Goal: Navigation & Orientation: Understand site structure

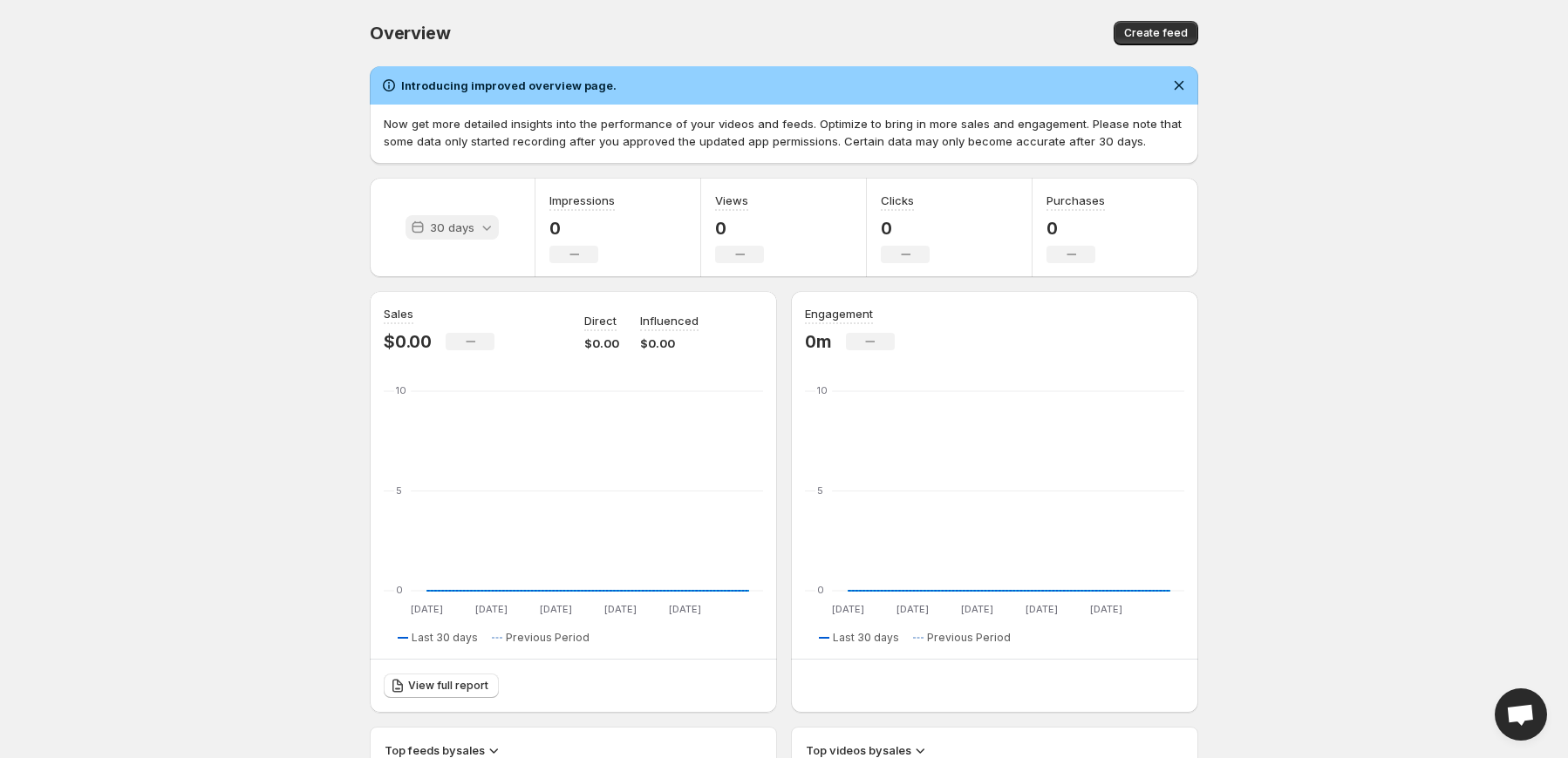
click at [480, 233] on icon at bounding box center [486, 227] width 18 height 18
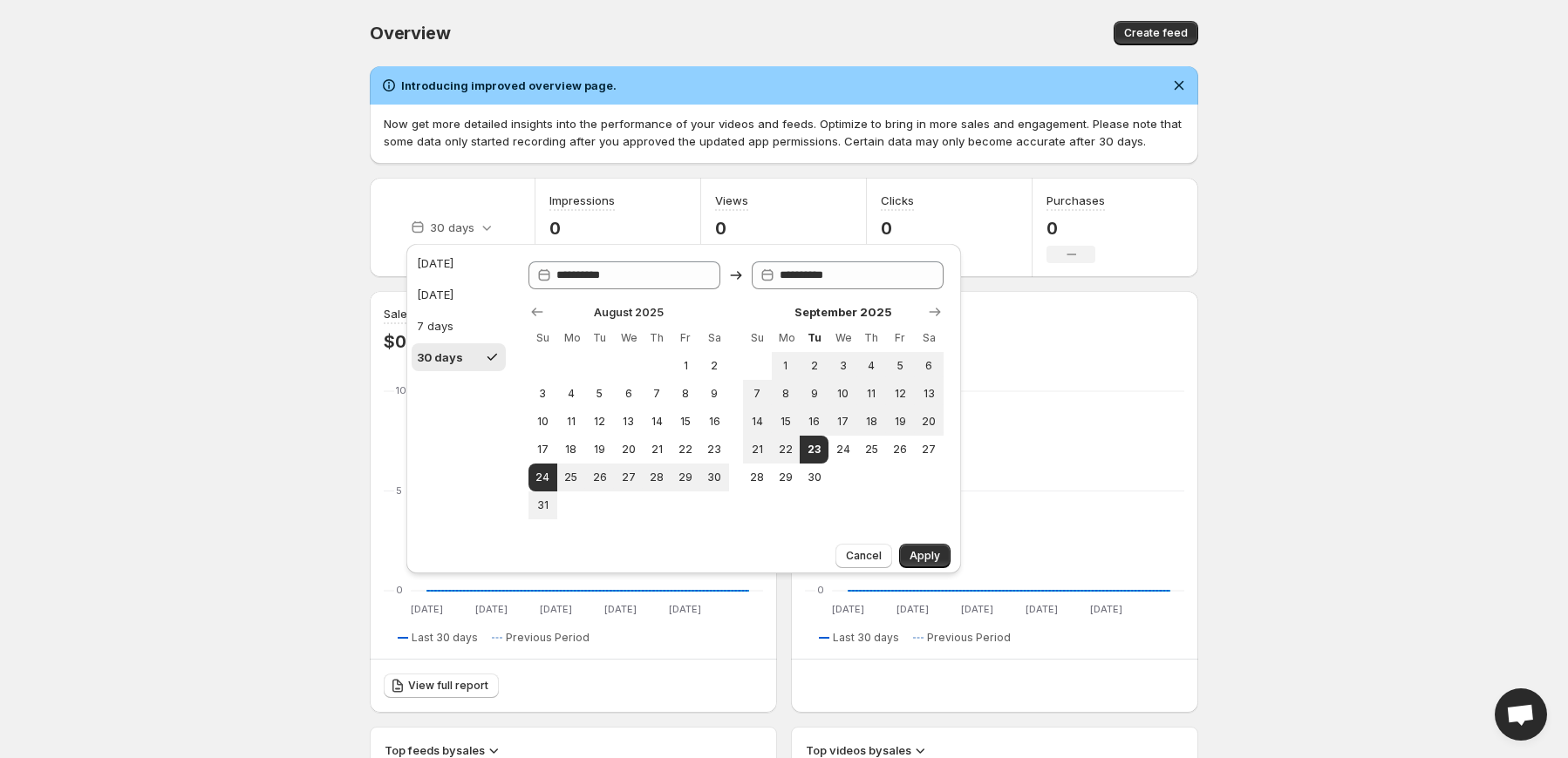
click at [237, 240] on body "Home Feeds Videos Subscription Settings Overview. This page is ready Overview C…" at bounding box center [784, 379] width 1568 height 758
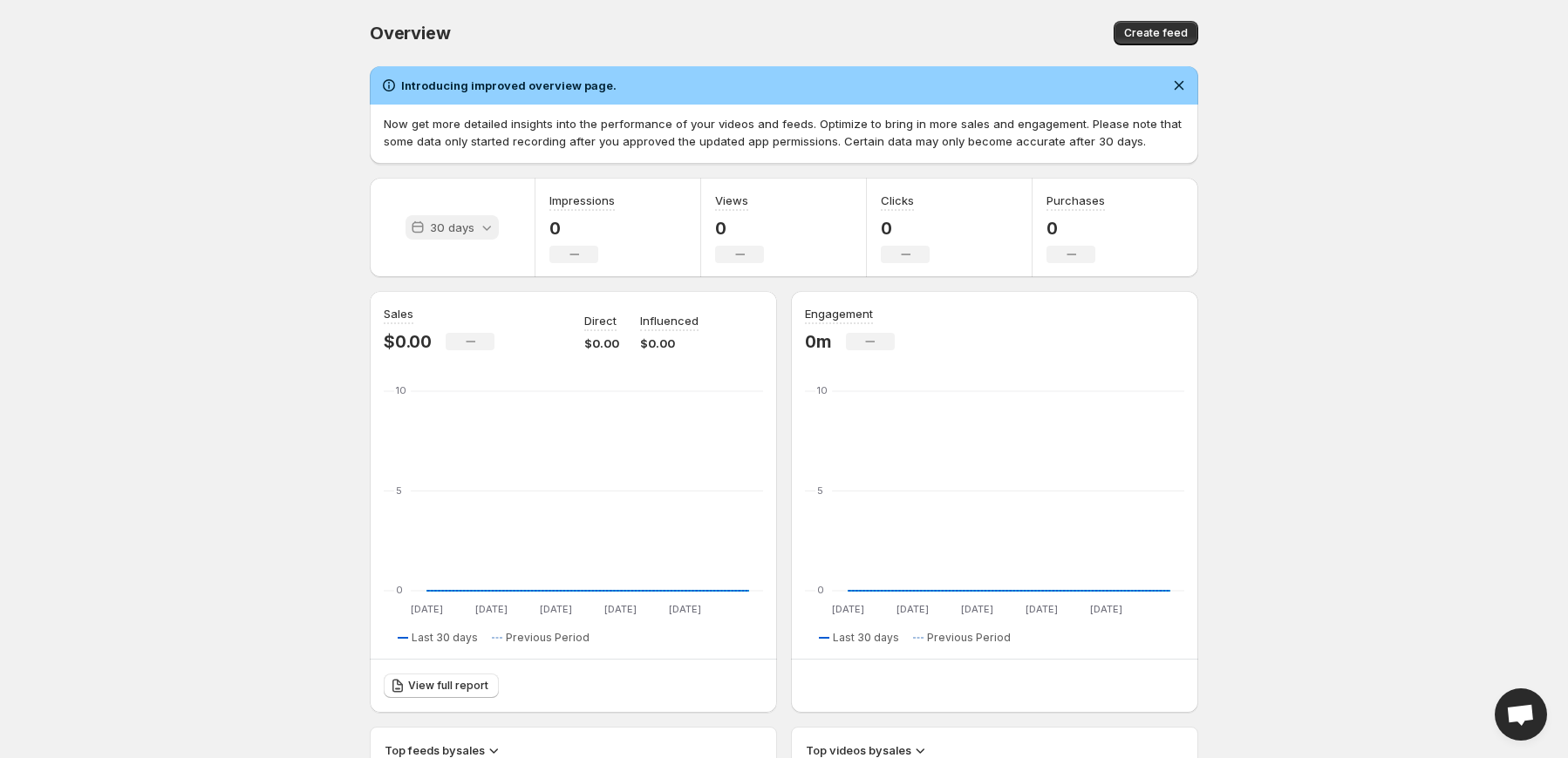
click at [472, 234] on p "30 days" at bounding box center [452, 227] width 44 height 18
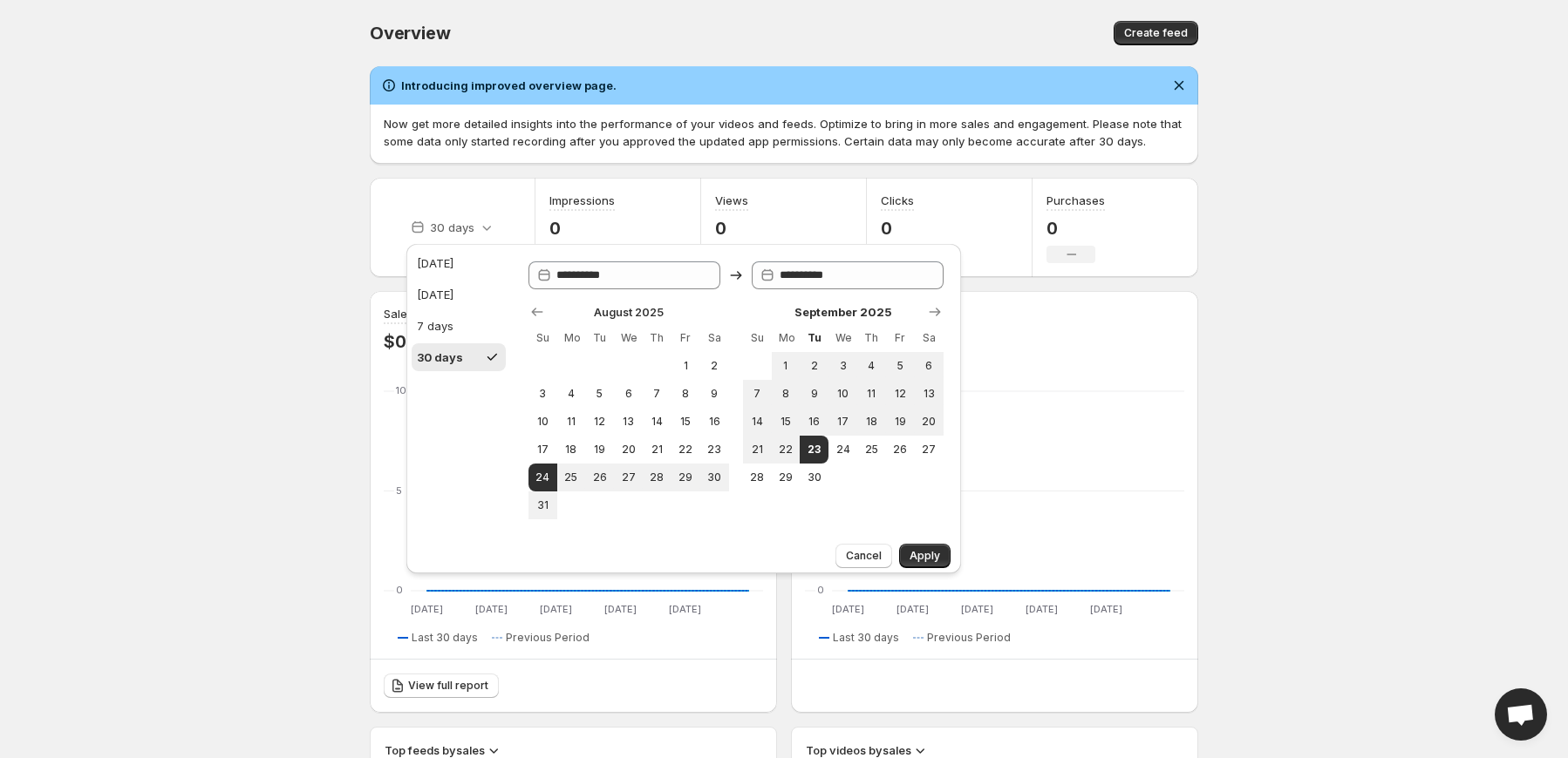
click at [314, 240] on body "Home Feeds Videos Subscription Settings Overview. This page is ready Overview C…" at bounding box center [784, 379] width 1568 height 758
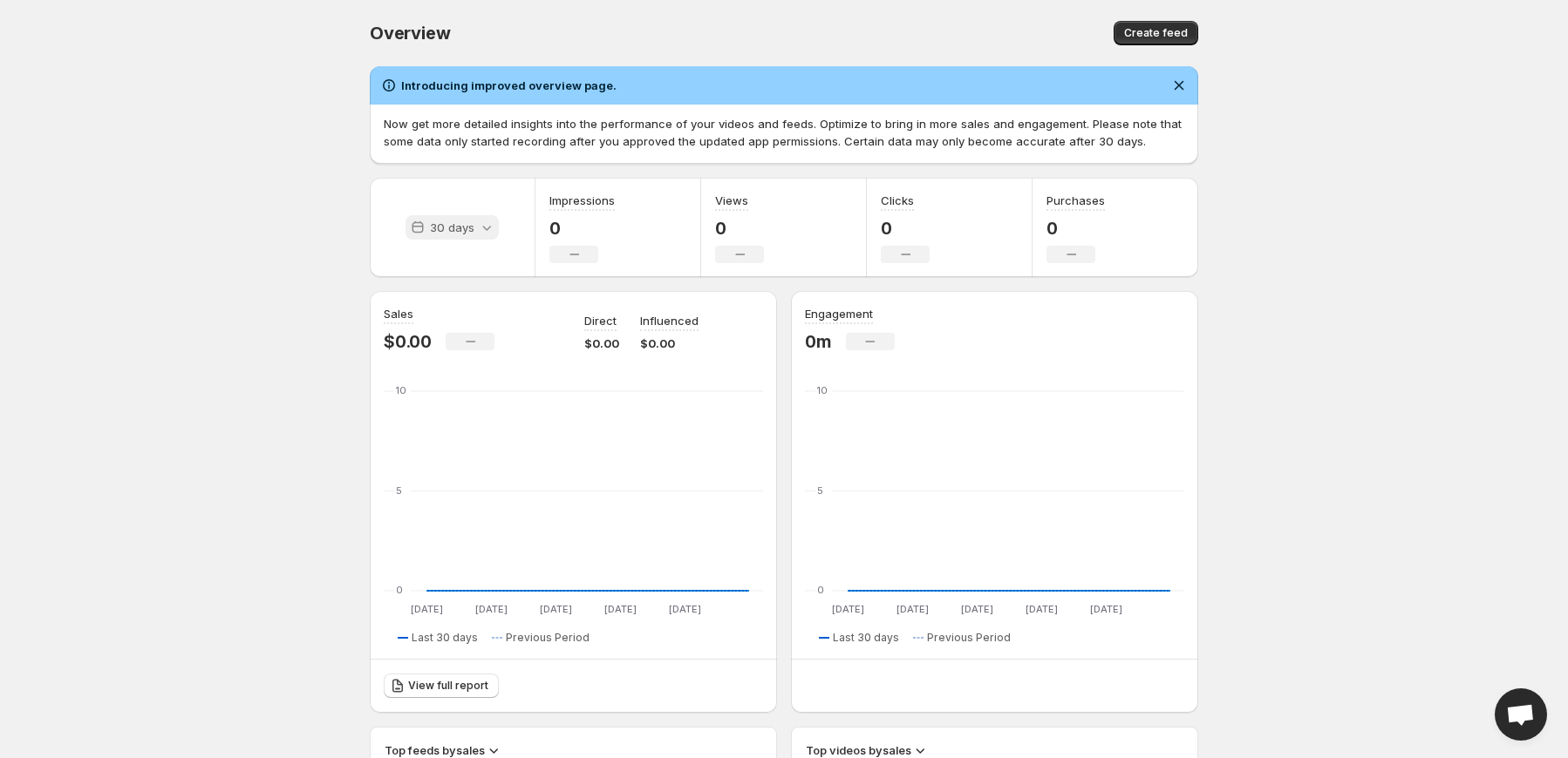
click at [465, 227] on p "30 days" at bounding box center [452, 227] width 44 height 18
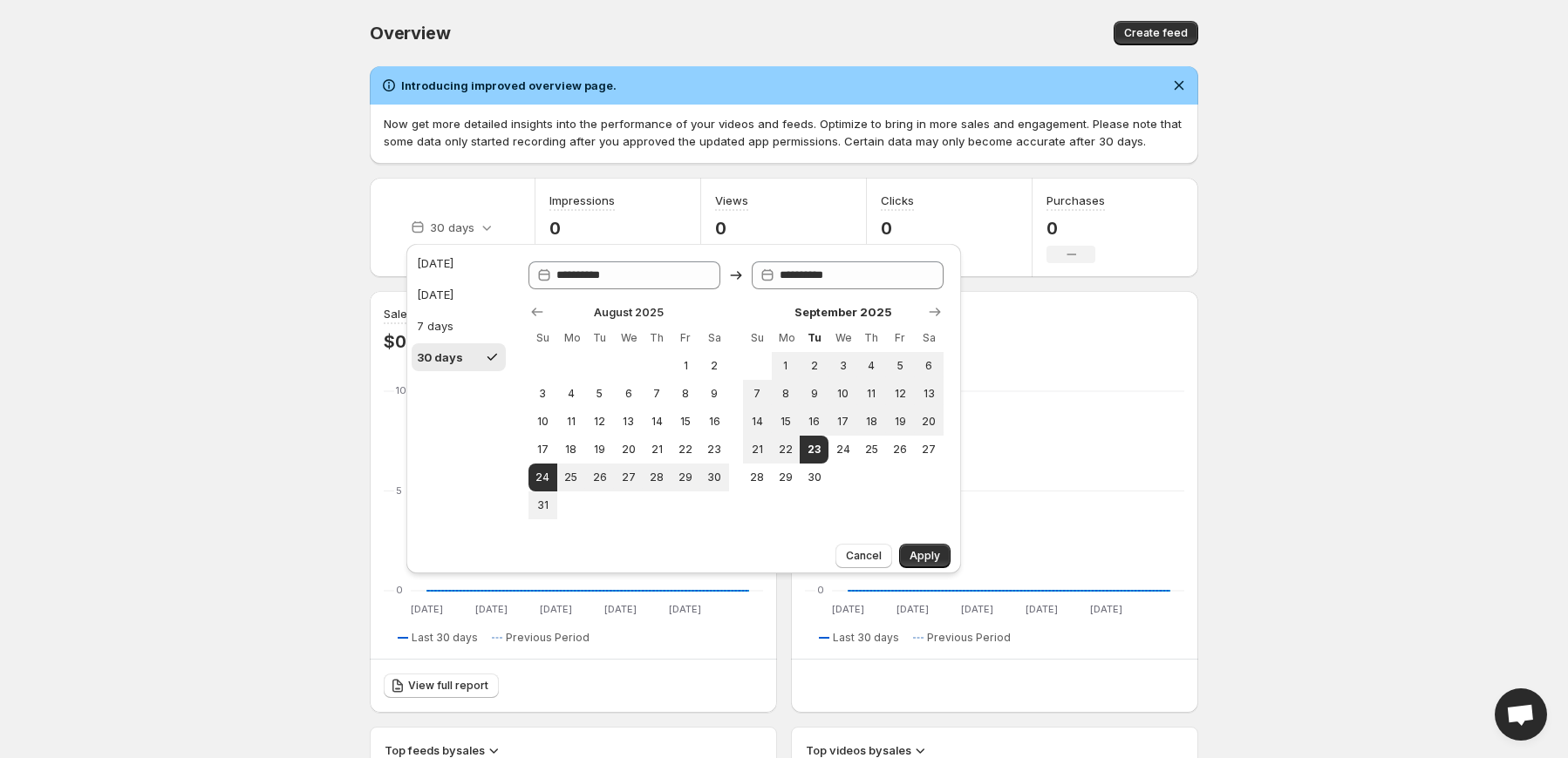
click at [168, 387] on body "Home Feeds Videos Subscription Settings Overview. This page is ready Overview C…" at bounding box center [784, 379] width 1568 height 758
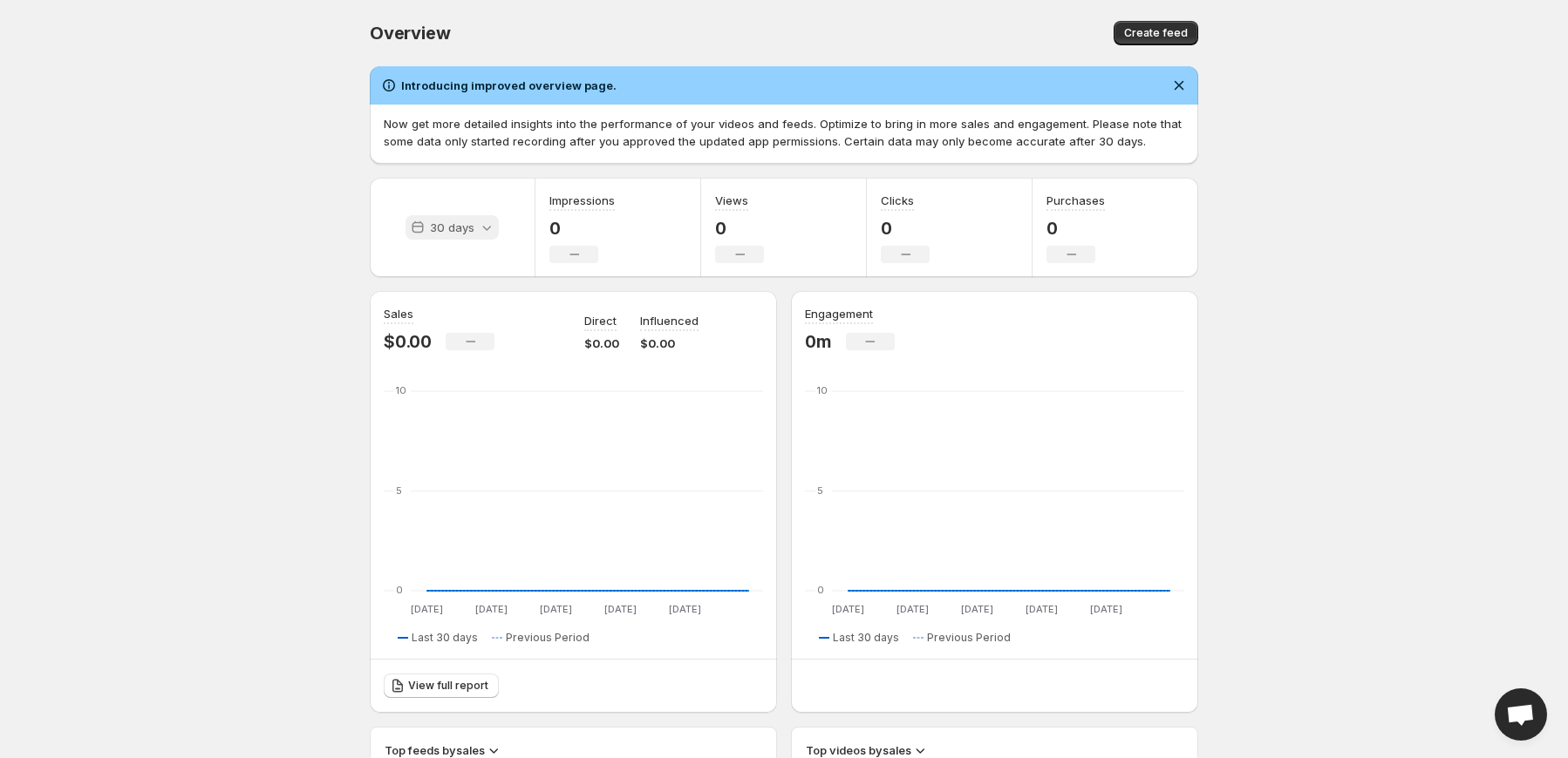
click at [454, 231] on p "30 days" at bounding box center [452, 227] width 44 height 18
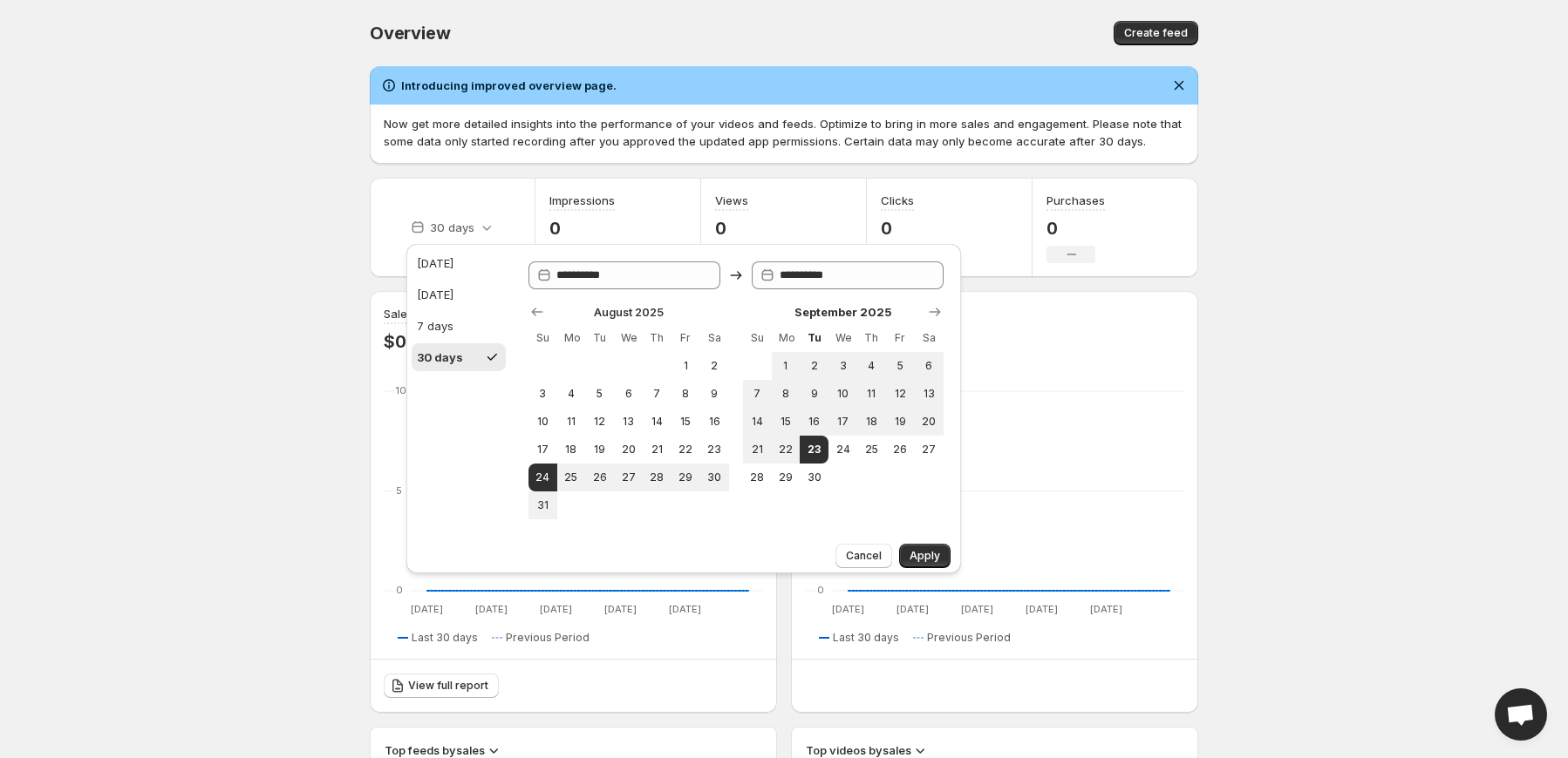
click at [101, 375] on body "Home Feeds Videos Subscription Settings Overview. This page is ready Overview C…" at bounding box center [784, 379] width 1568 height 758
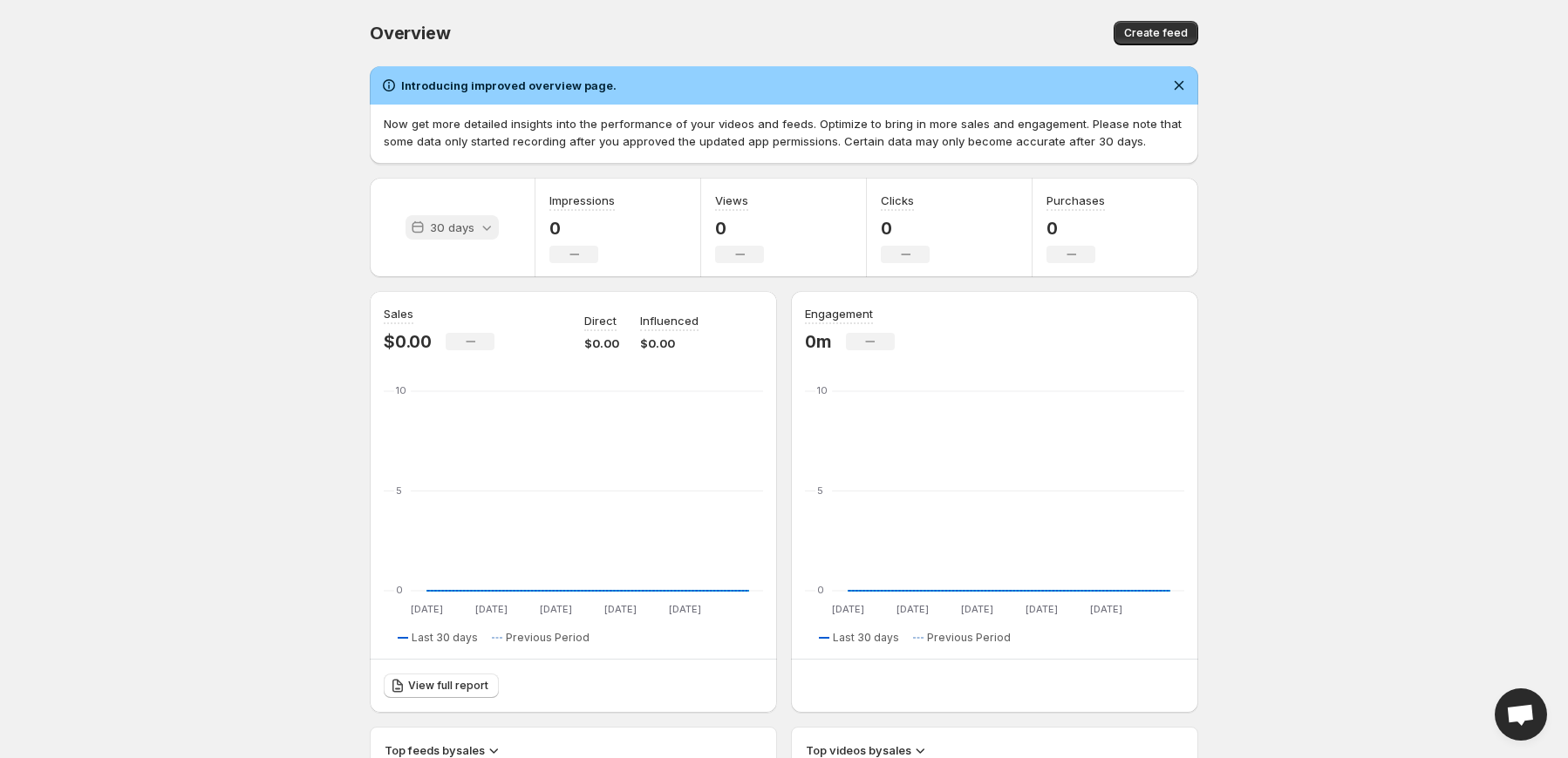
click at [487, 224] on icon at bounding box center [486, 227] width 18 height 18
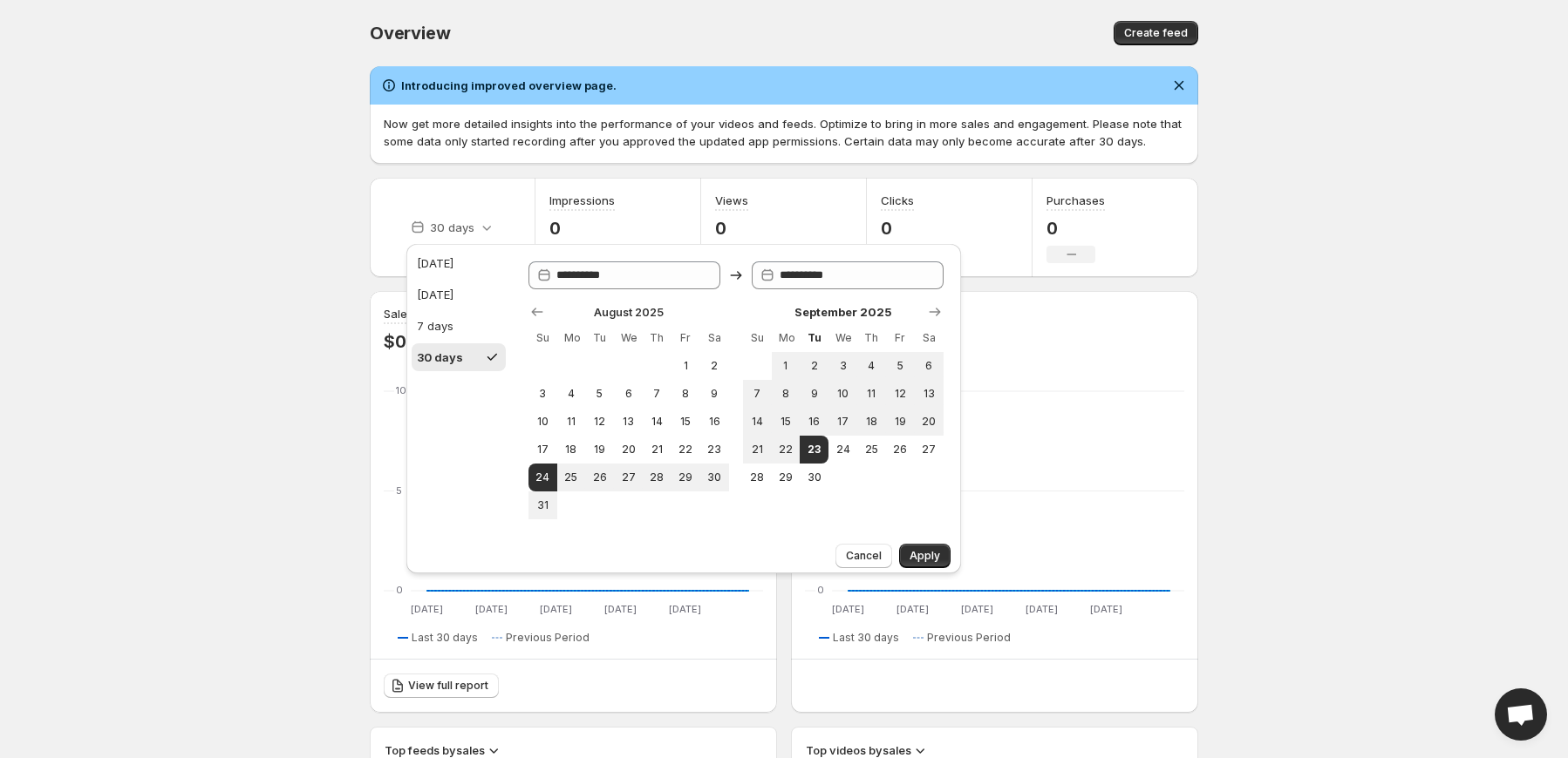
click at [318, 259] on body "Home Feeds Videos Subscription Settings Overview. This page is ready Overview C…" at bounding box center [784, 379] width 1568 height 758
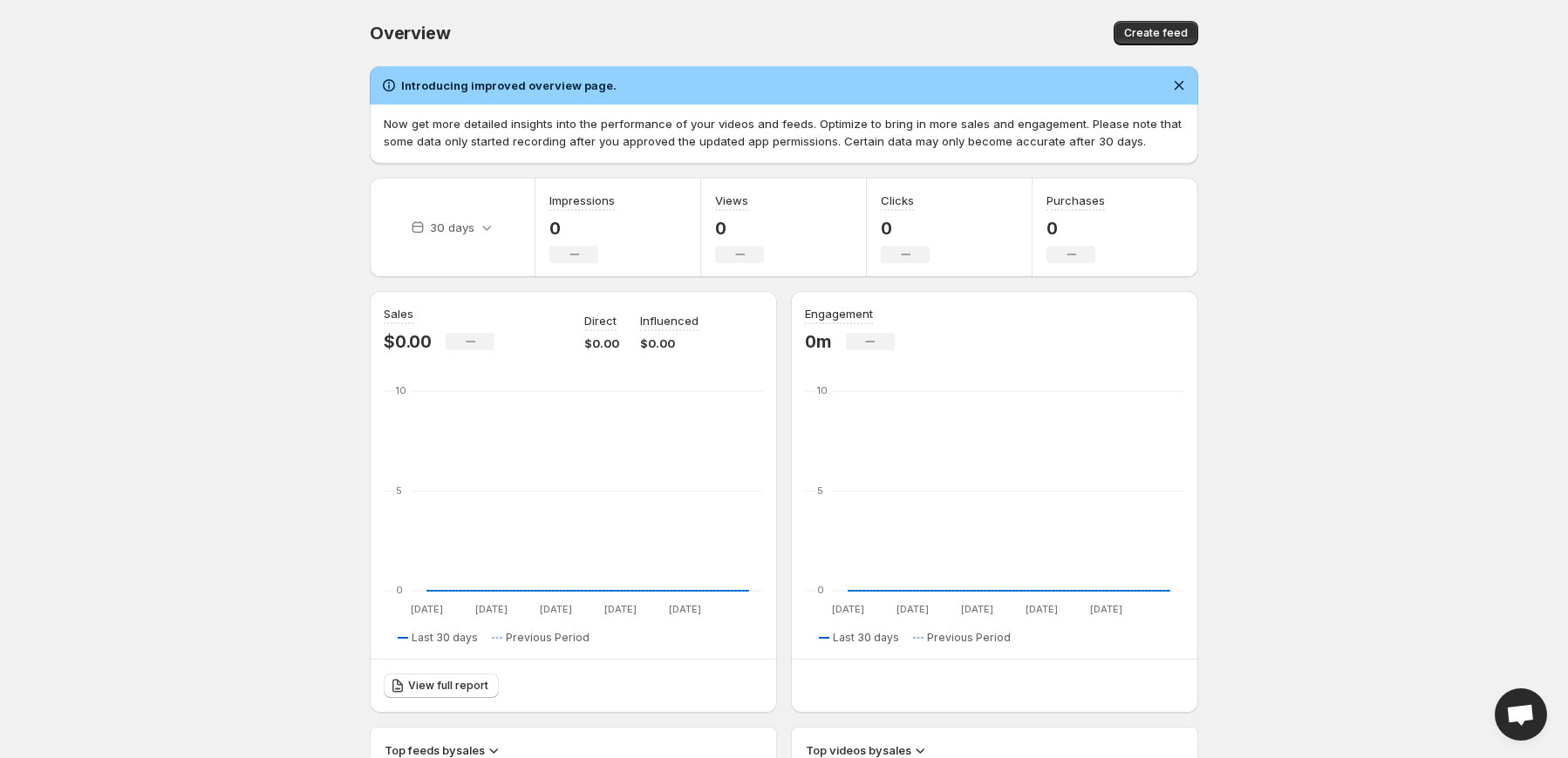
click at [508, 233] on div "30 days" at bounding box center [452, 228] width 165 height 100
click at [496, 233] on div "30 days" at bounding box center [452, 227] width 93 height 24
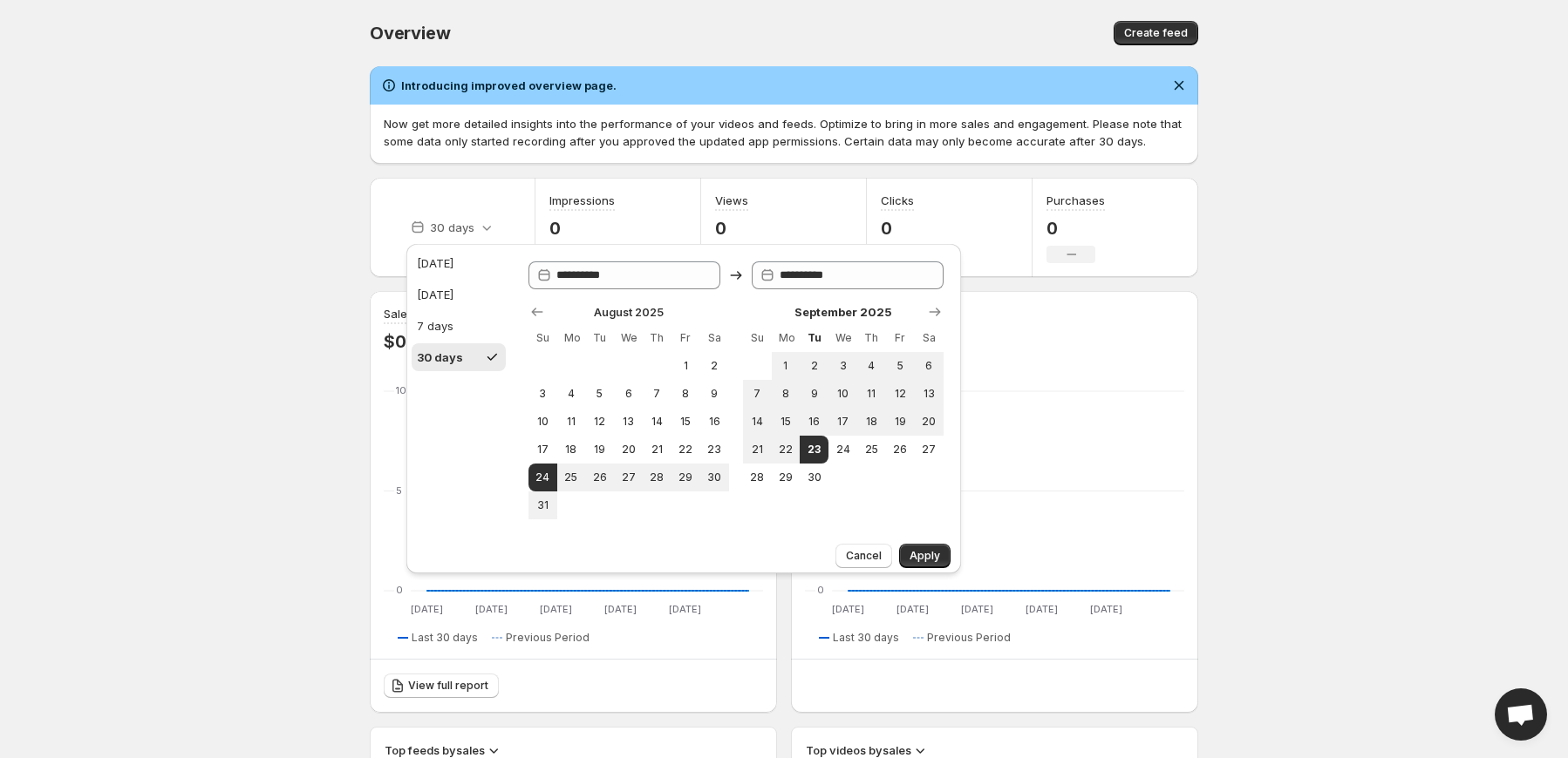
click at [380, 247] on div "30 days" at bounding box center [452, 228] width 165 height 100
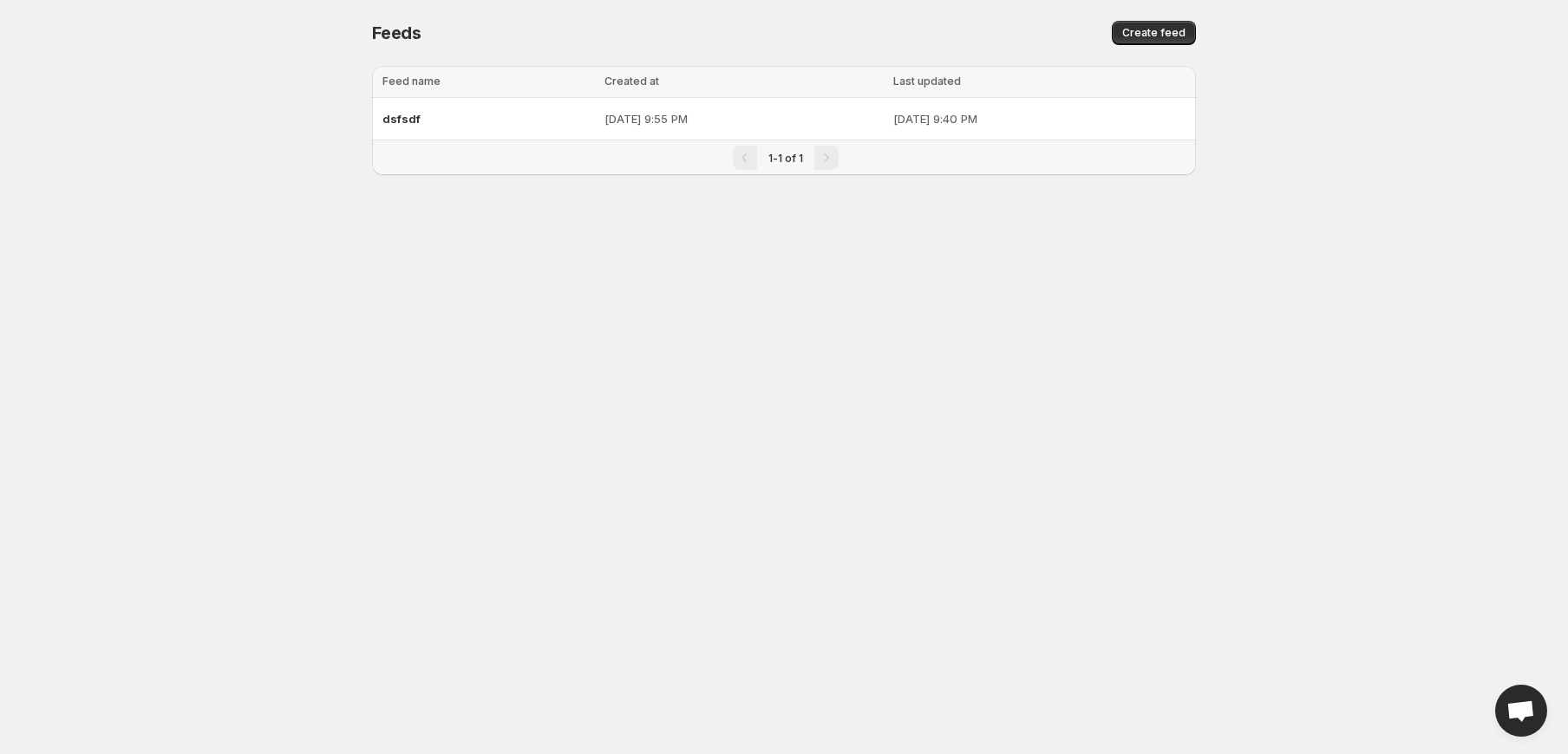
click at [232, 261] on body "Home Feeds Videos Subscription Settings Feeds. This page is ready Feeds Create …" at bounding box center [784, 377] width 1568 height 754
click at [822, 160] on div "Pagination" at bounding box center [827, 158] width 24 height 24
click at [695, 193] on div at bounding box center [784, 203] width 824 height 28
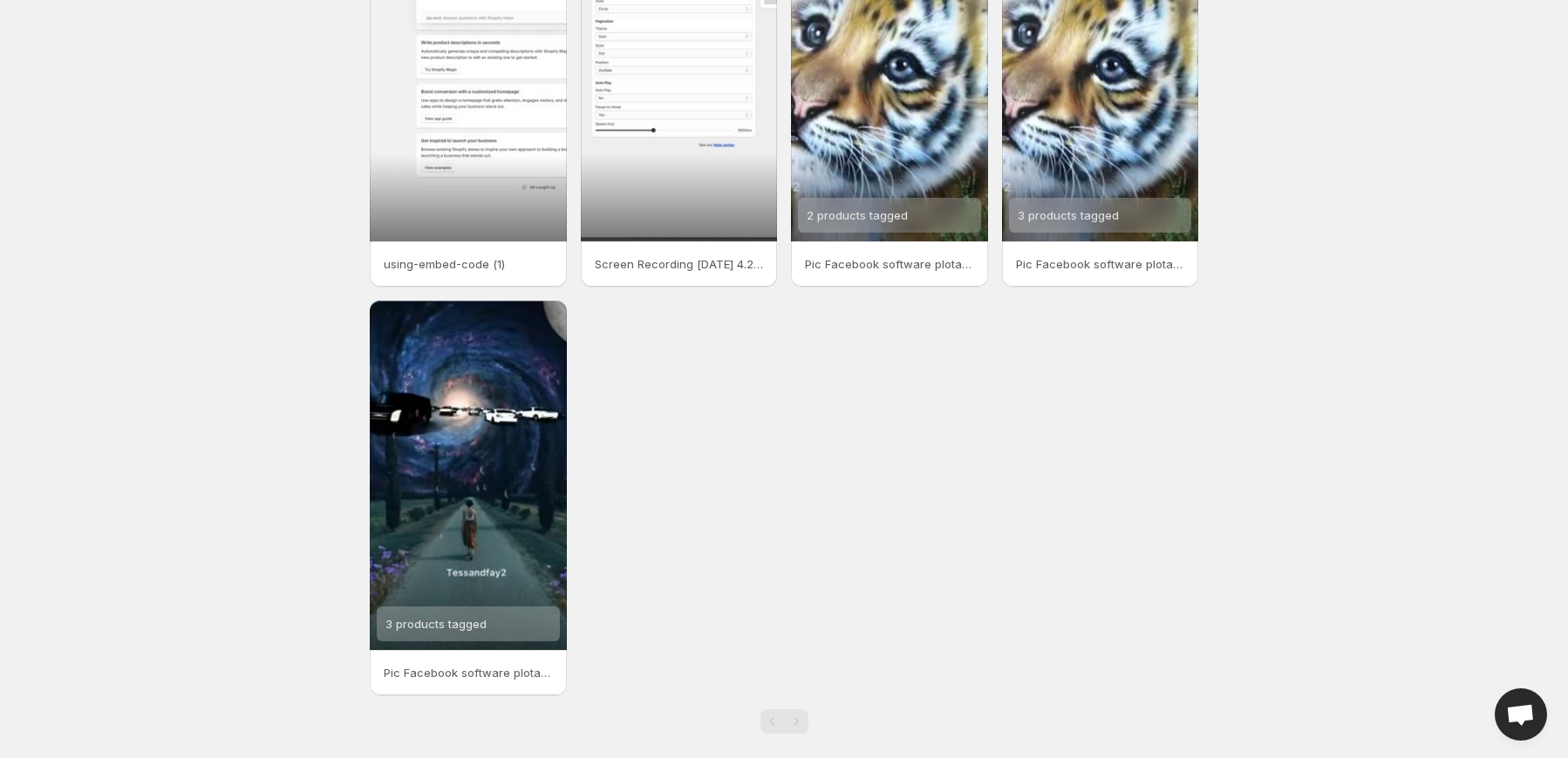
scroll to position [191, 0]
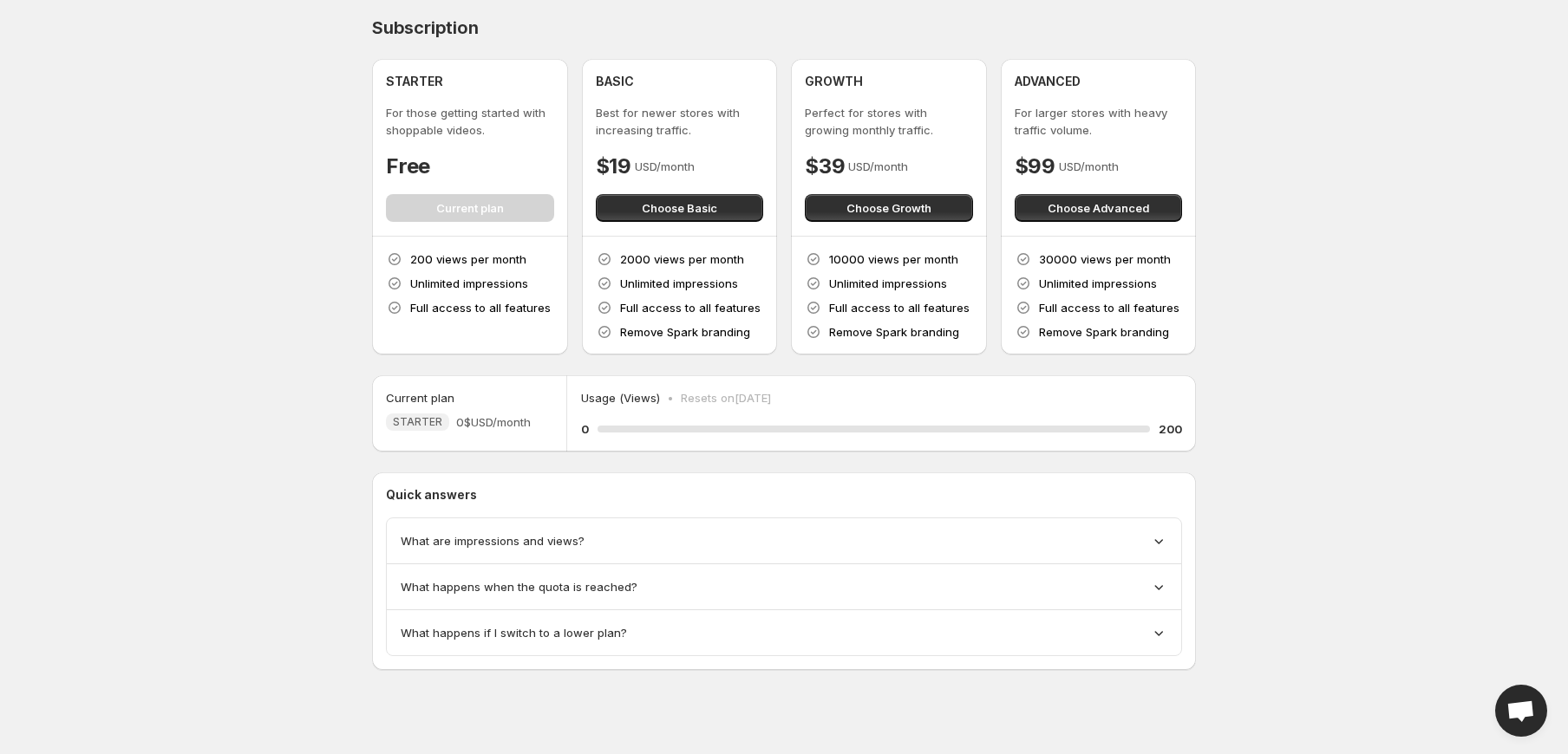
click at [180, 287] on body "Home Feeds Videos Subscription Settings Subscription STARTER For those getting …" at bounding box center [784, 377] width 1568 height 754
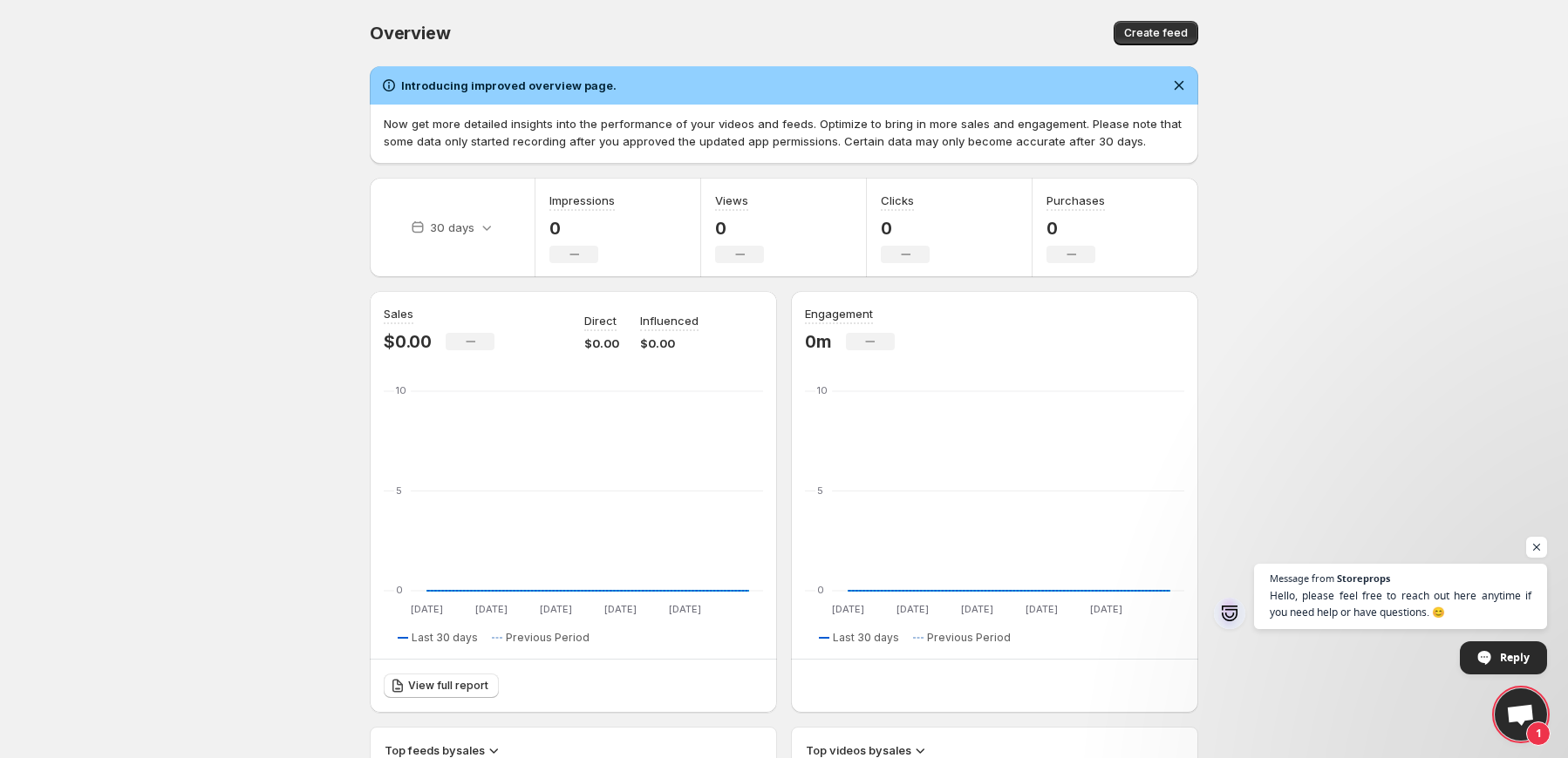
click at [197, 323] on body "Home Feeds Videos Subscription Settings Overview. This page is ready Overview C…" at bounding box center [784, 379] width 1568 height 758
click at [210, 317] on body "Home Feeds Videos Subscription Settings Overview. This page is ready Overview C…" at bounding box center [784, 379] width 1568 height 758
click at [194, 258] on body "Home Feeds Videos Subscription Settings Overview. This page is ready Overview C…" at bounding box center [784, 379] width 1568 height 758
click at [244, 397] on body "Home Feeds Videos Subscription Settings Overview. This page is ready Overview C…" at bounding box center [784, 379] width 1568 height 758
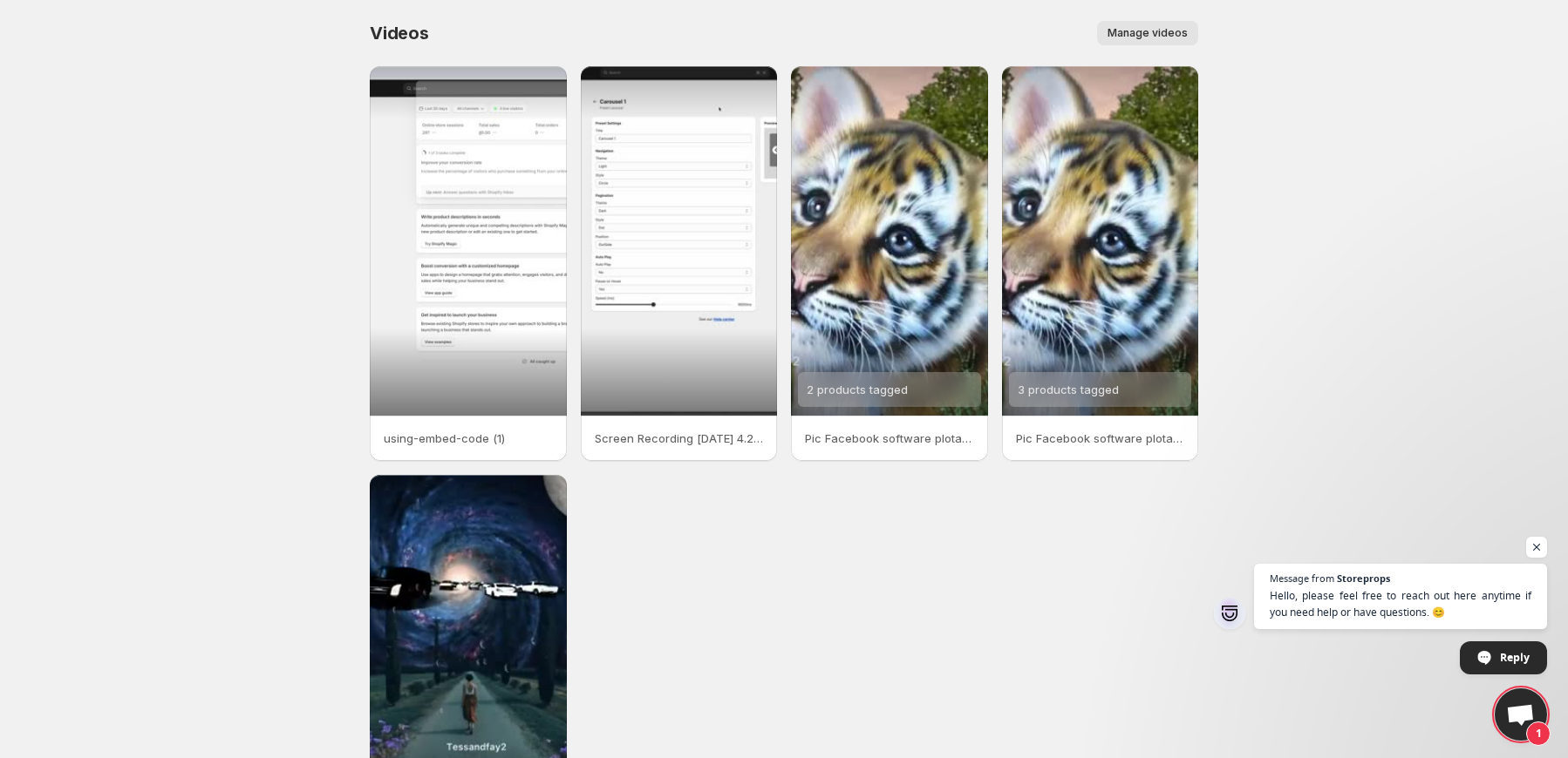
click at [960, 12] on div "Videos. This page is ready Videos Manage videos More actions Manage videos" at bounding box center [783, 33] width 828 height 66
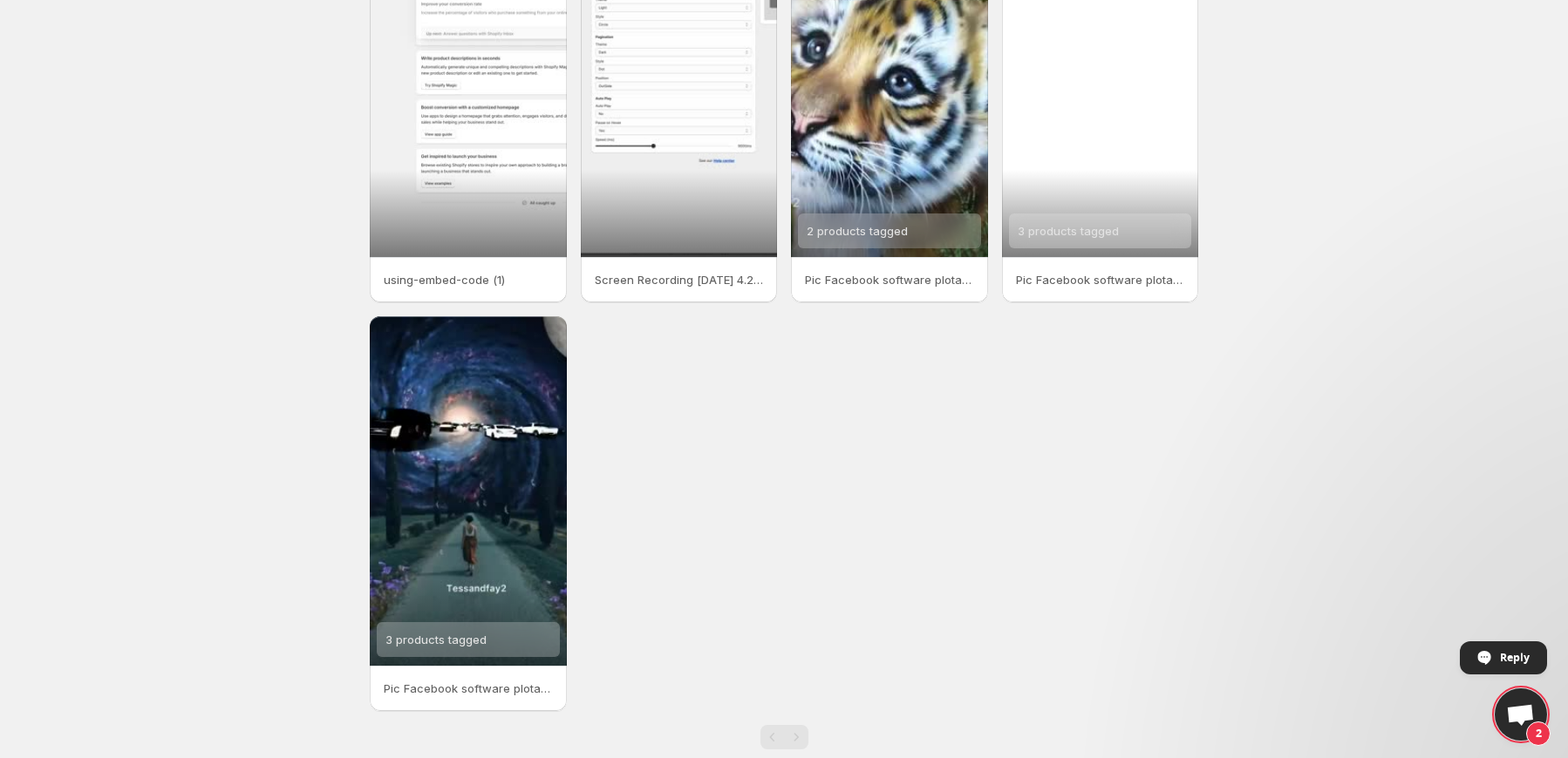
scroll to position [191, 0]
